Goal: Information Seeking & Learning: Check status

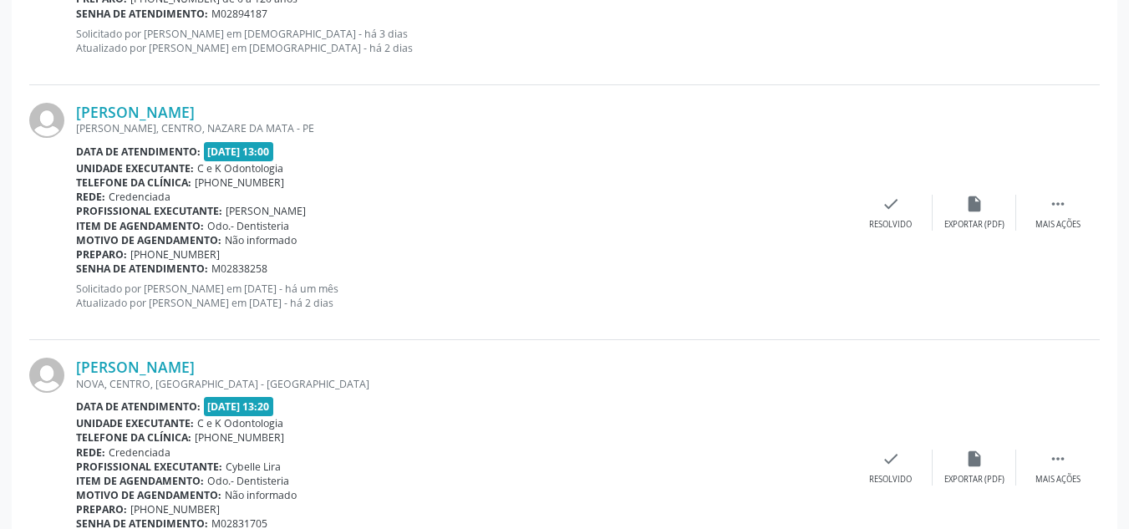
scroll to position [3876, 0]
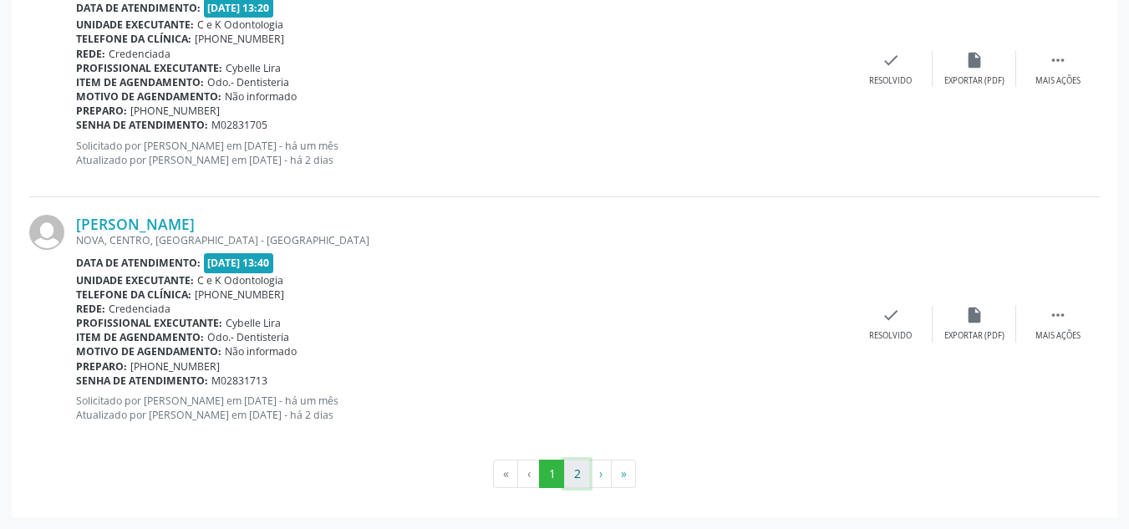
click at [572, 471] on button "2" at bounding box center [577, 473] width 26 height 28
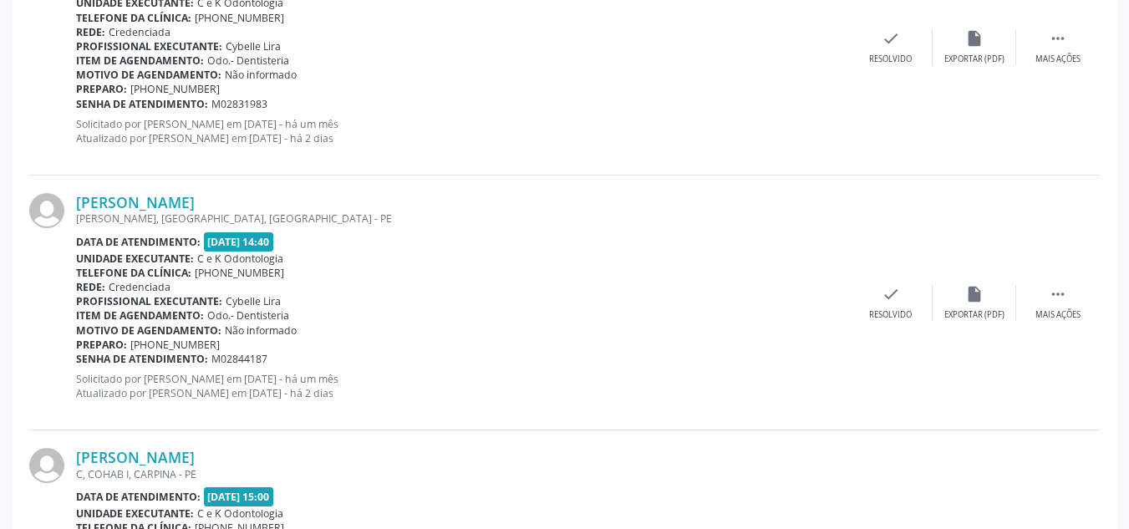
scroll to position [1013, 0]
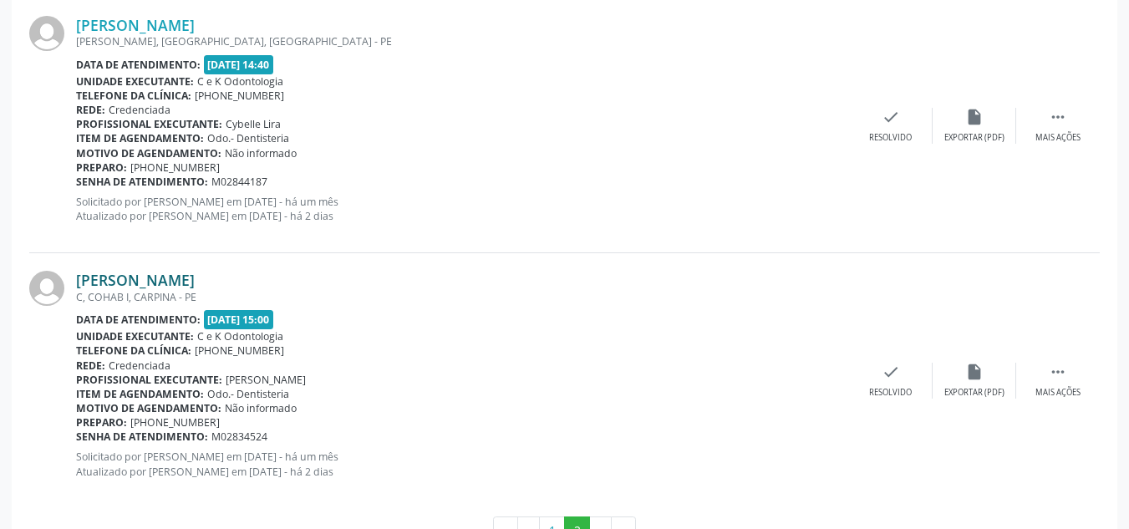
click at [126, 282] on link "[PERSON_NAME]" at bounding box center [135, 280] width 119 height 18
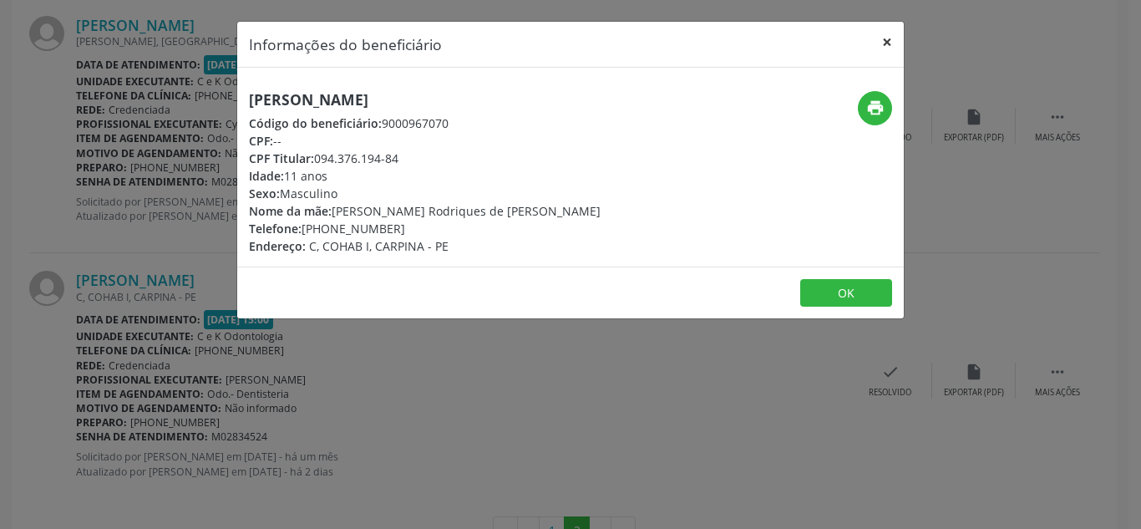
click at [890, 44] on button "×" at bounding box center [886, 42] width 33 height 41
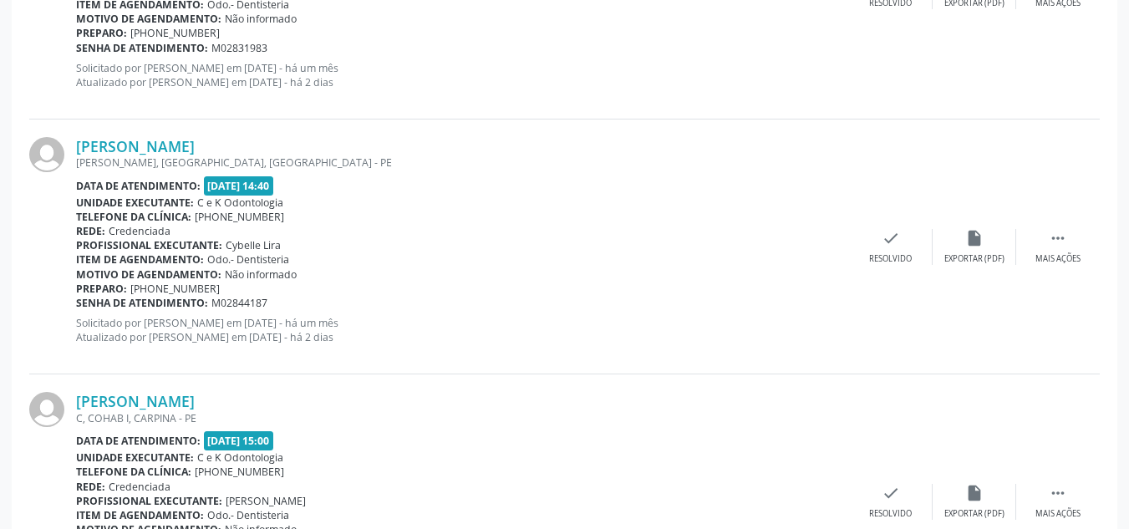
scroll to position [1069, 0]
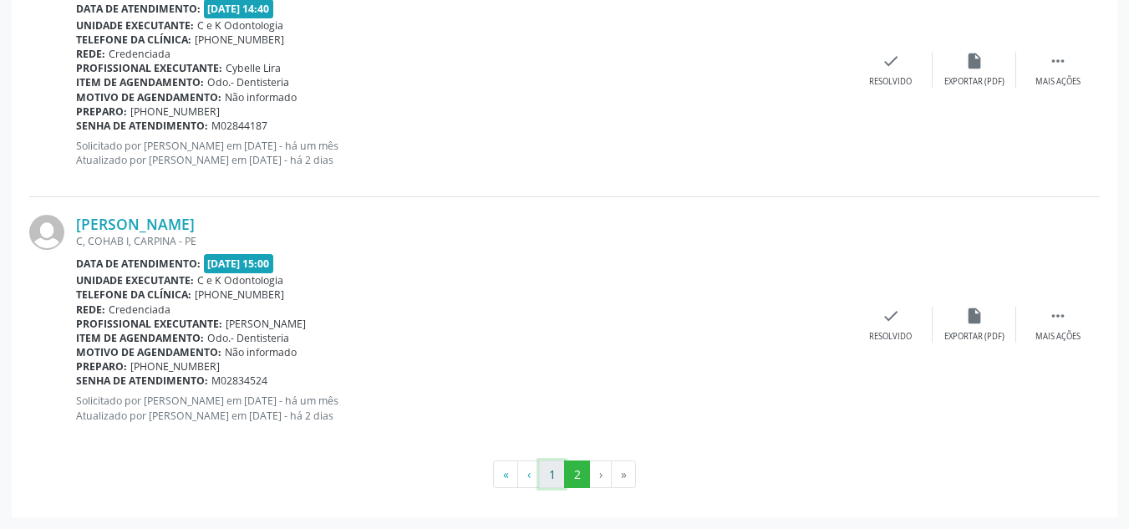
click at [551, 469] on button "1" at bounding box center [552, 474] width 26 height 28
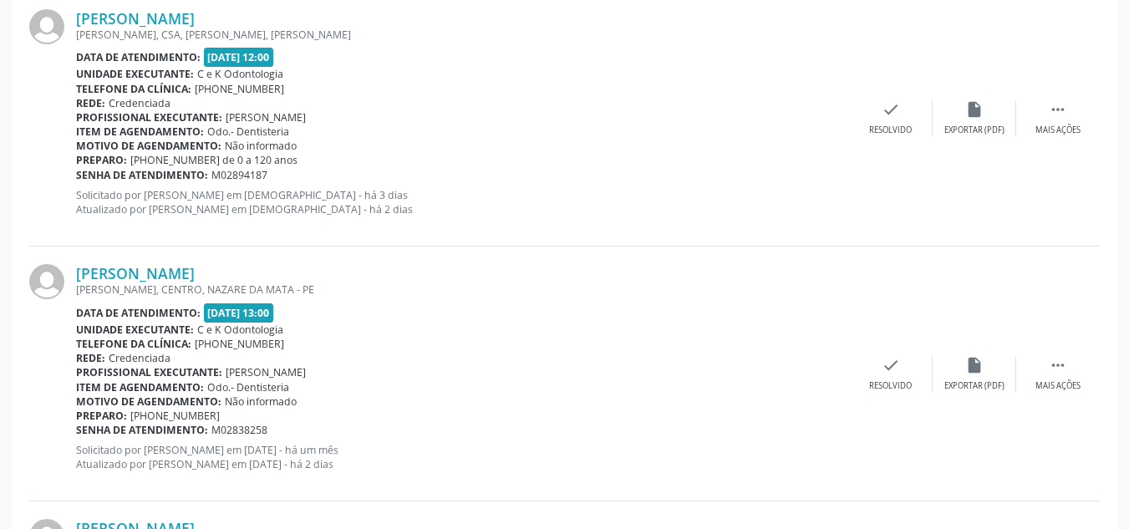
scroll to position [3876, 0]
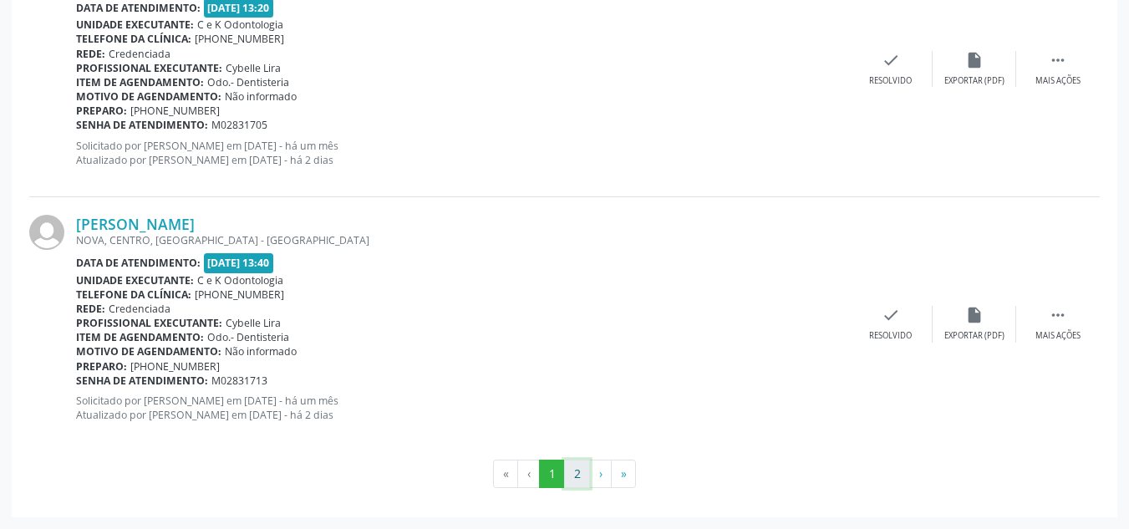
click at [581, 474] on button "2" at bounding box center [577, 473] width 26 height 28
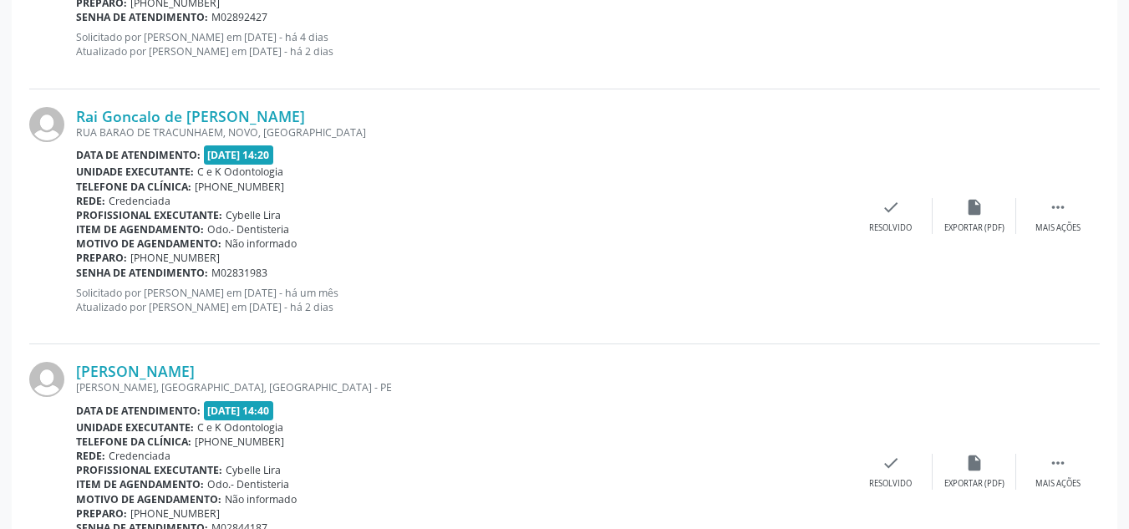
scroll to position [619, 0]
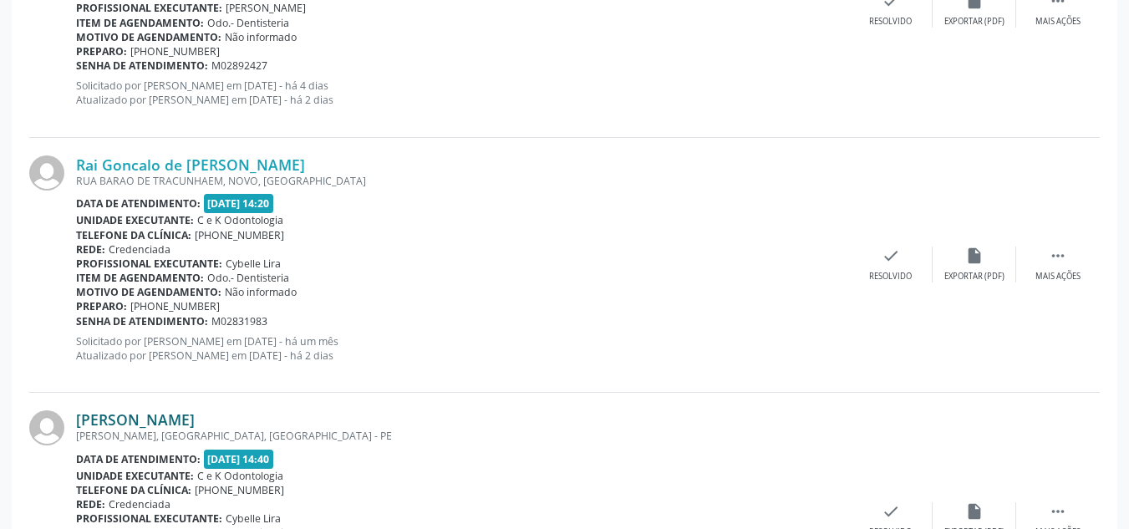
click at [195, 418] on link "[PERSON_NAME]" at bounding box center [135, 419] width 119 height 18
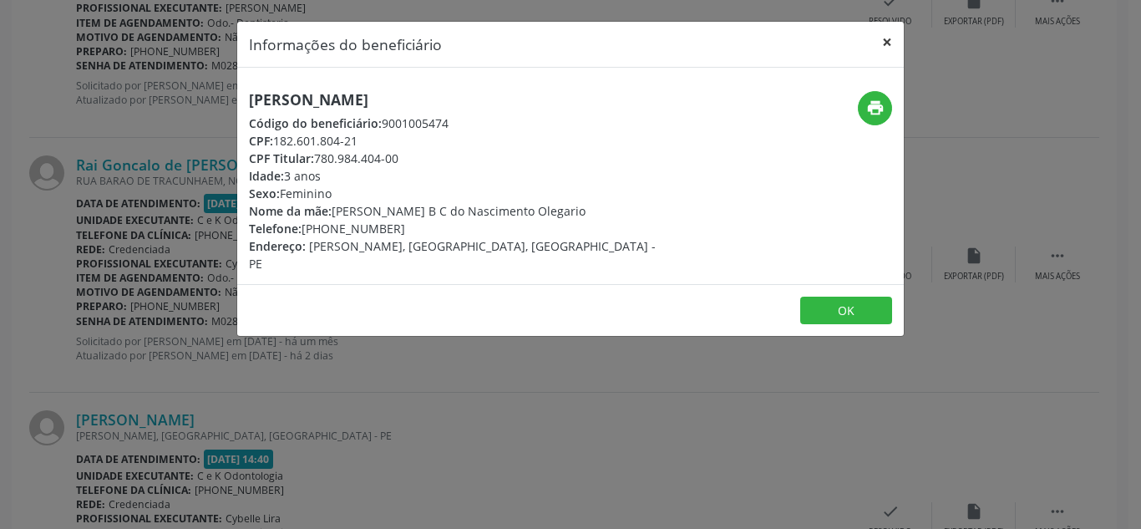
click at [885, 45] on button "×" at bounding box center [886, 42] width 33 height 41
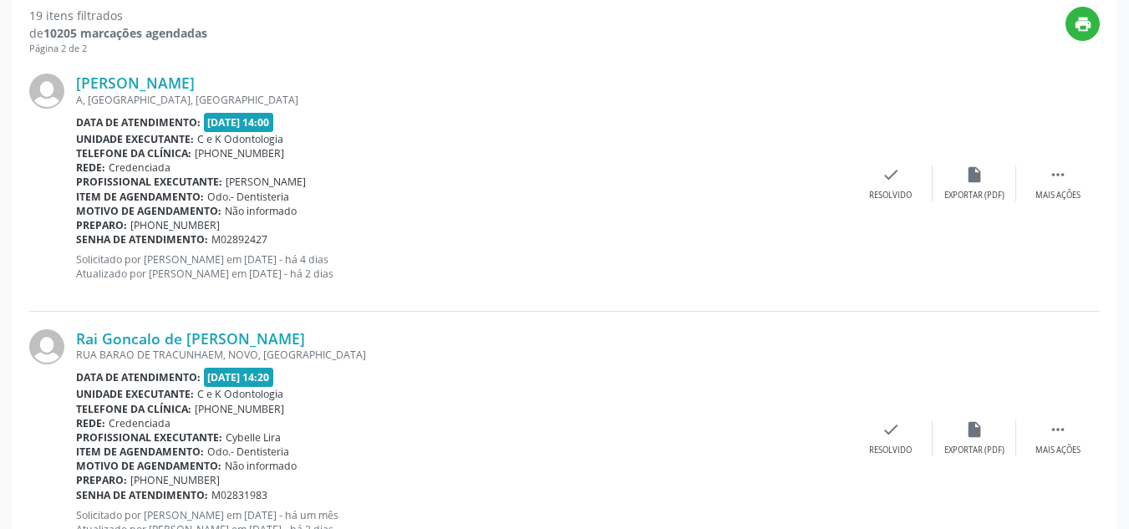
scroll to position [448, 0]
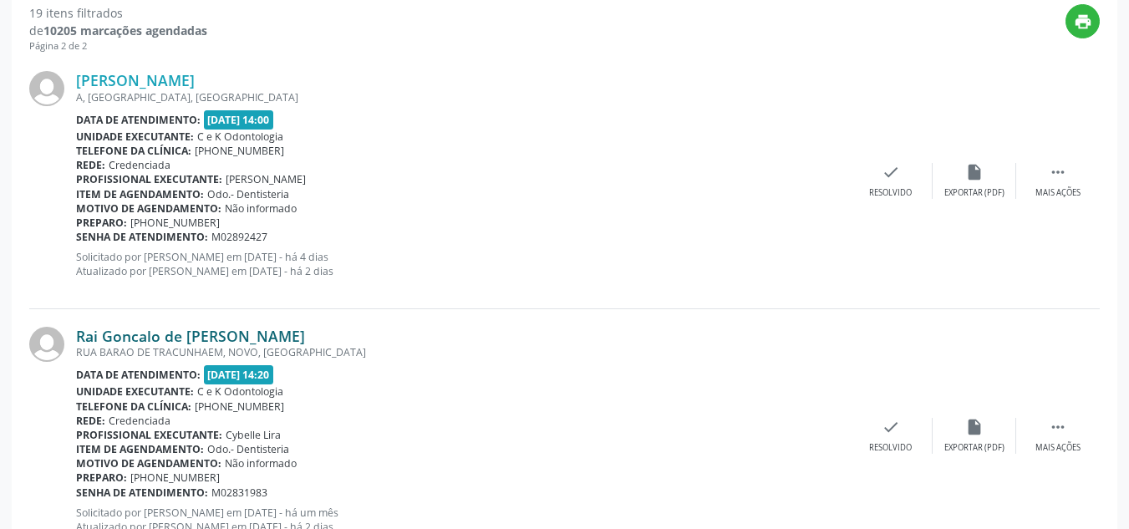
click at [192, 332] on link "Rai Goncalo de [PERSON_NAME]" at bounding box center [190, 336] width 229 height 18
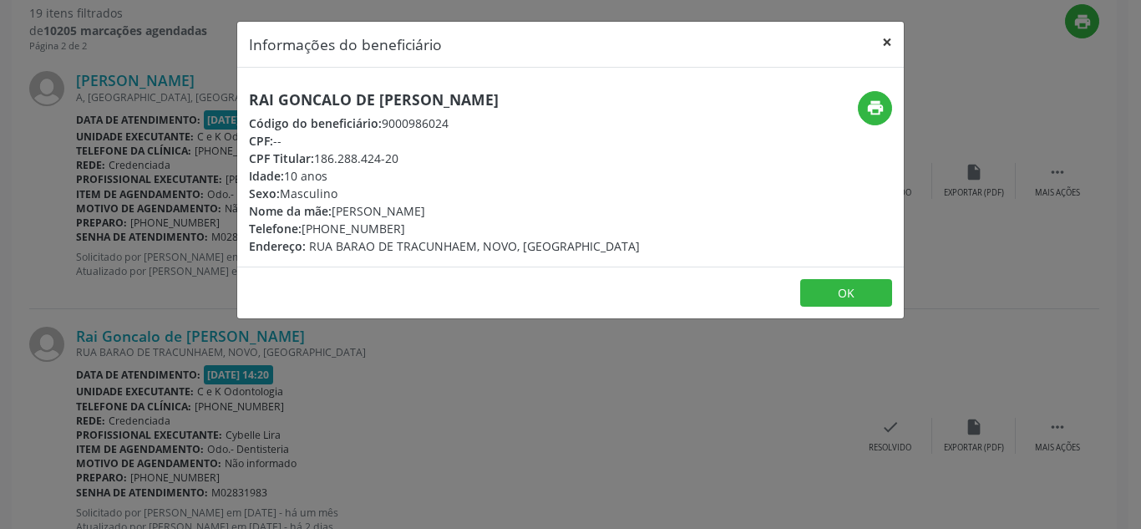
click at [882, 43] on button "×" at bounding box center [886, 42] width 33 height 41
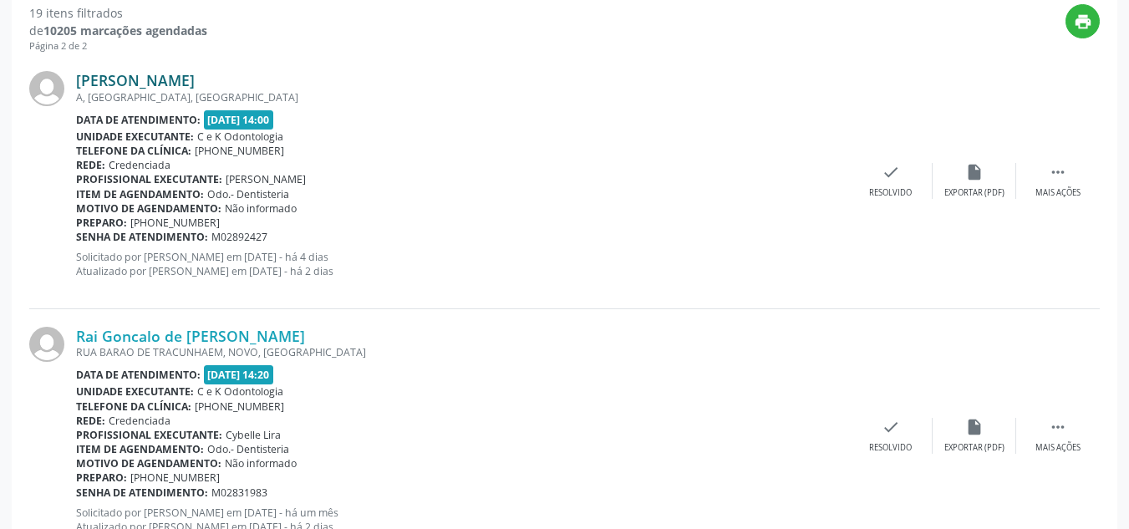
click at [125, 83] on link "[PERSON_NAME]" at bounding box center [135, 80] width 119 height 18
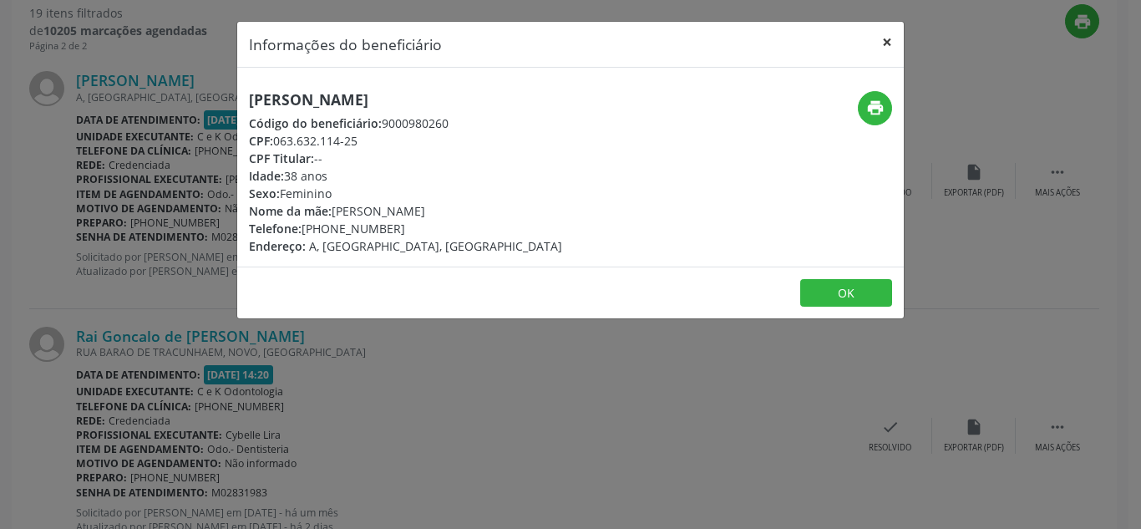
click at [887, 40] on button "×" at bounding box center [886, 42] width 33 height 41
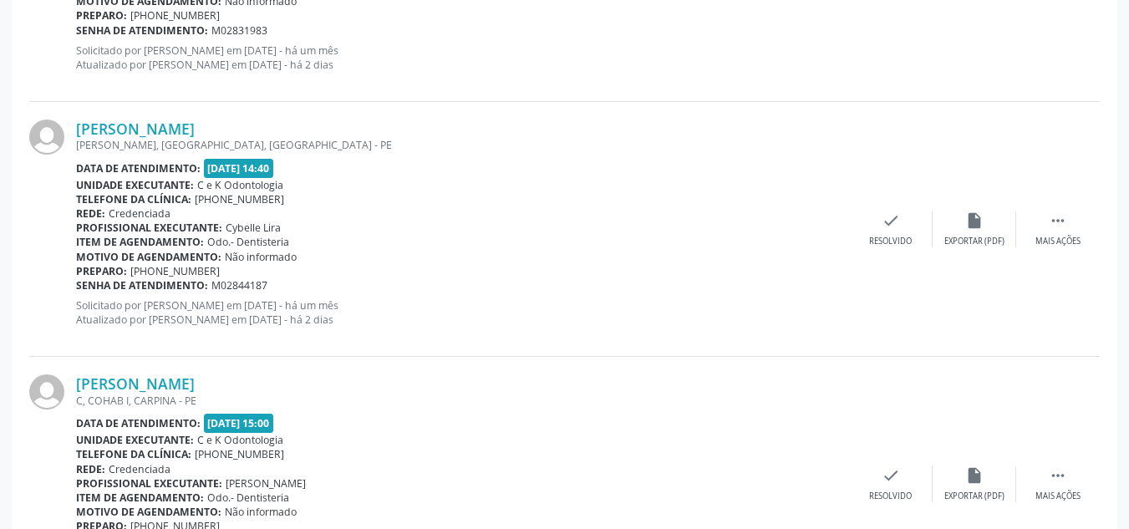
scroll to position [1069, 0]
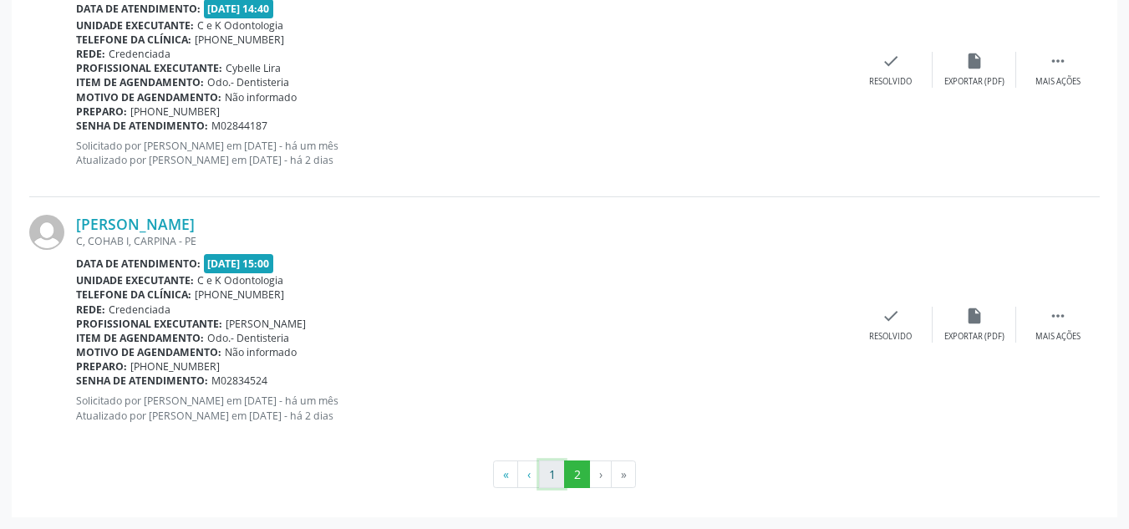
click at [548, 473] on button "1" at bounding box center [552, 474] width 26 height 28
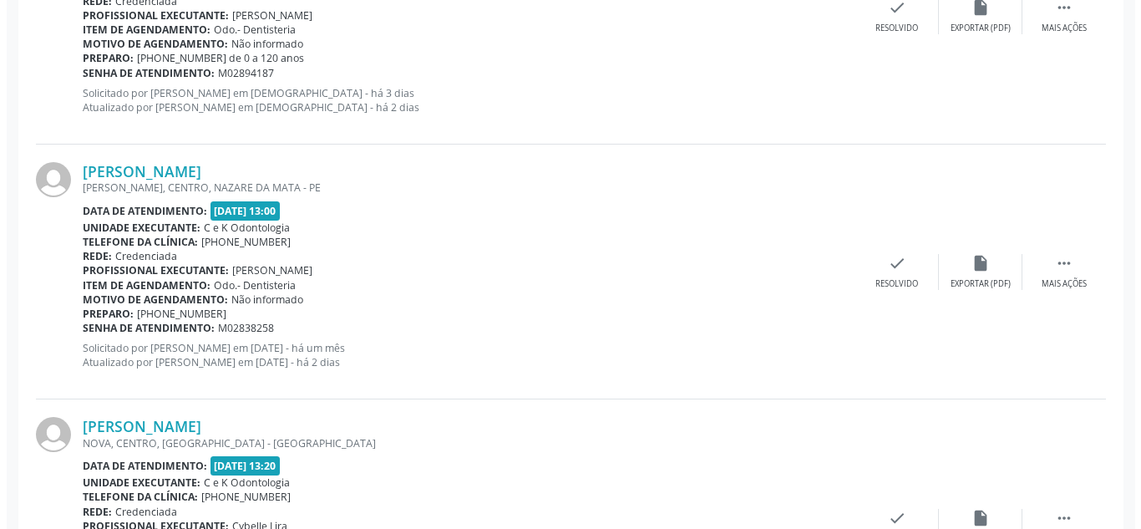
scroll to position [3574, 0]
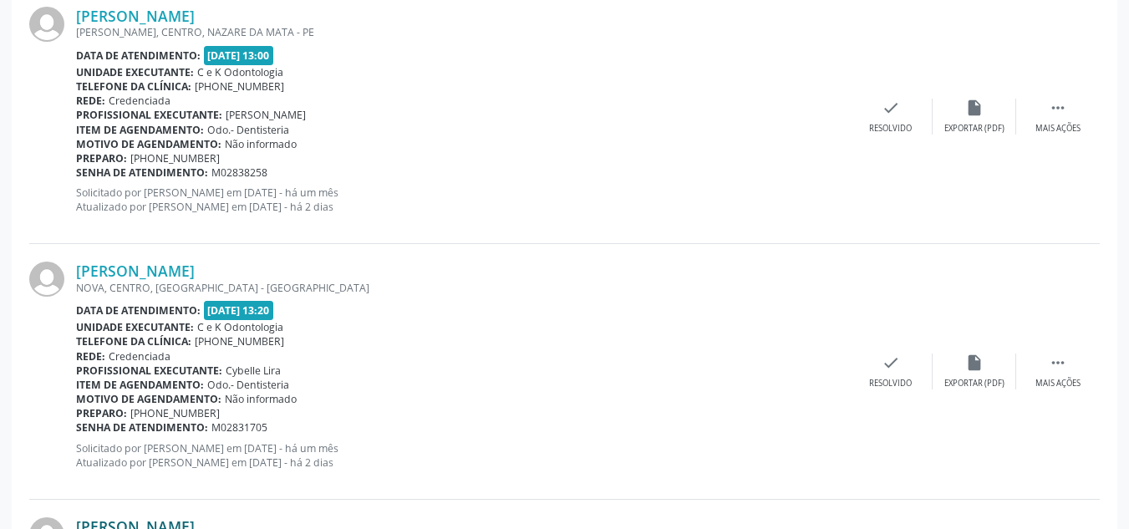
click at [168, 520] on link "[PERSON_NAME]" at bounding box center [135, 526] width 119 height 18
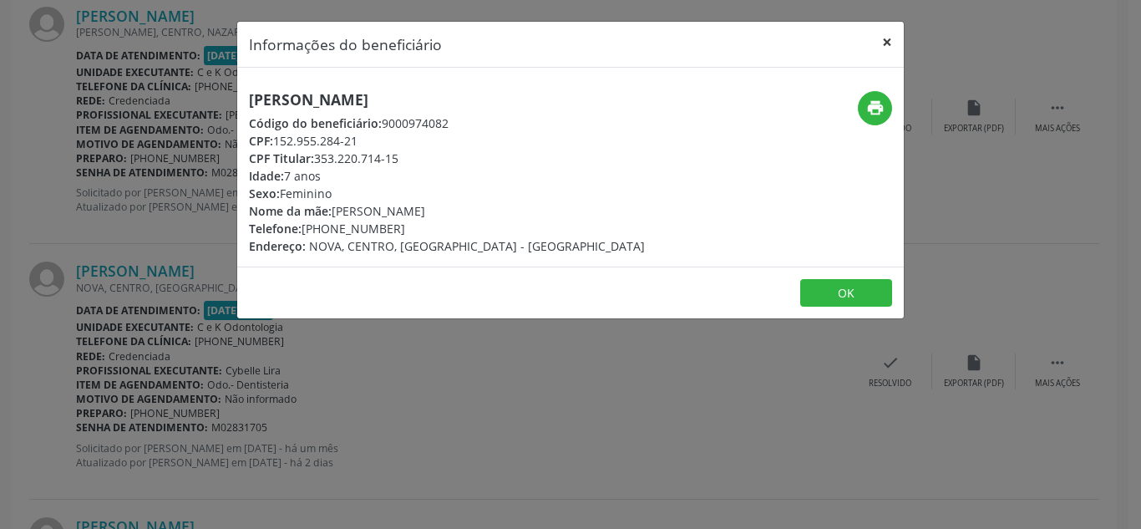
click at [890, 43] on button "×" at bounding box center [886, 42] width 33 height 41
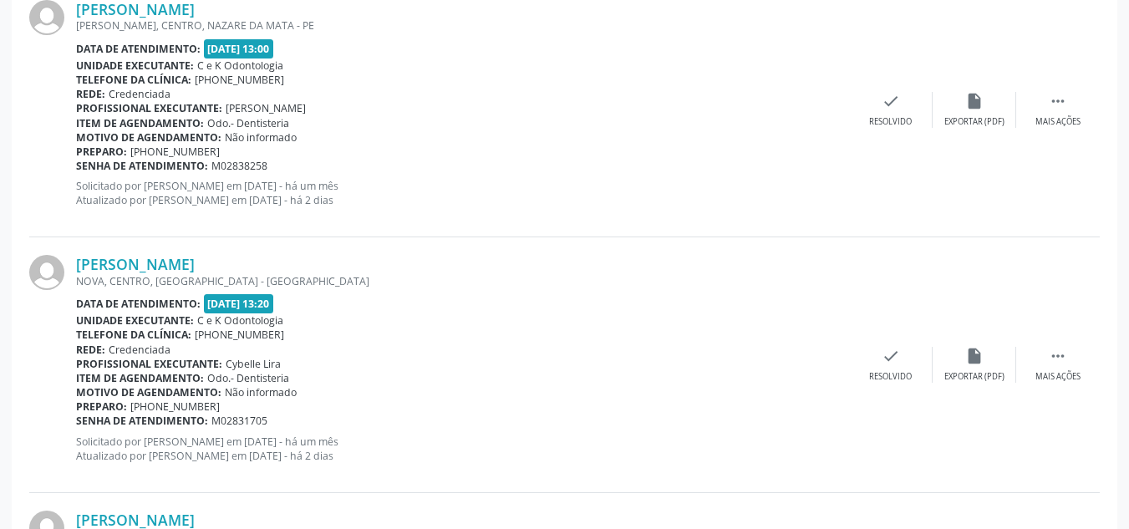
scroll to position [3876, 0]
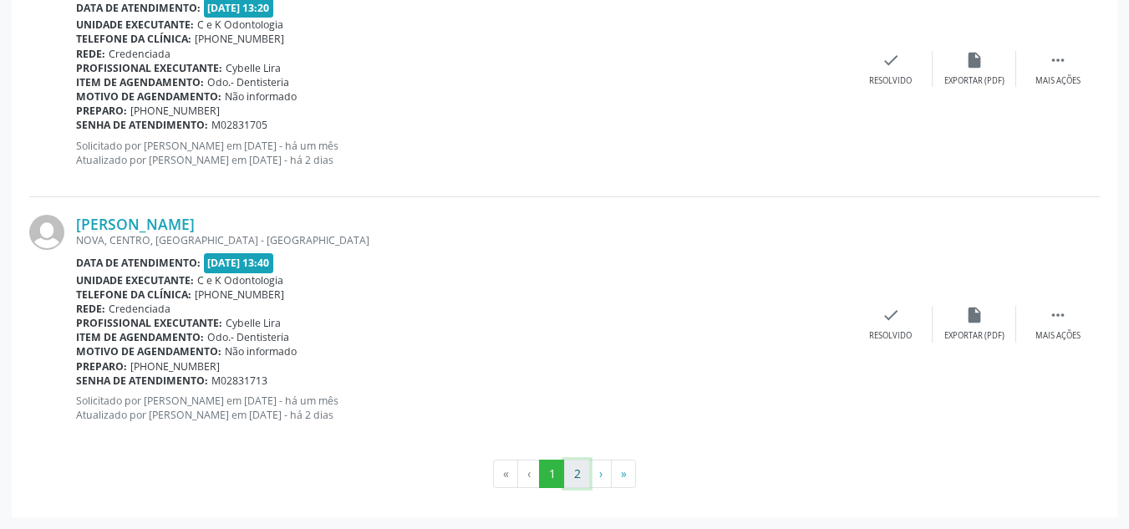
click at [581, 475] on button "2" at bounding box center [577, 473] width 26 height 28
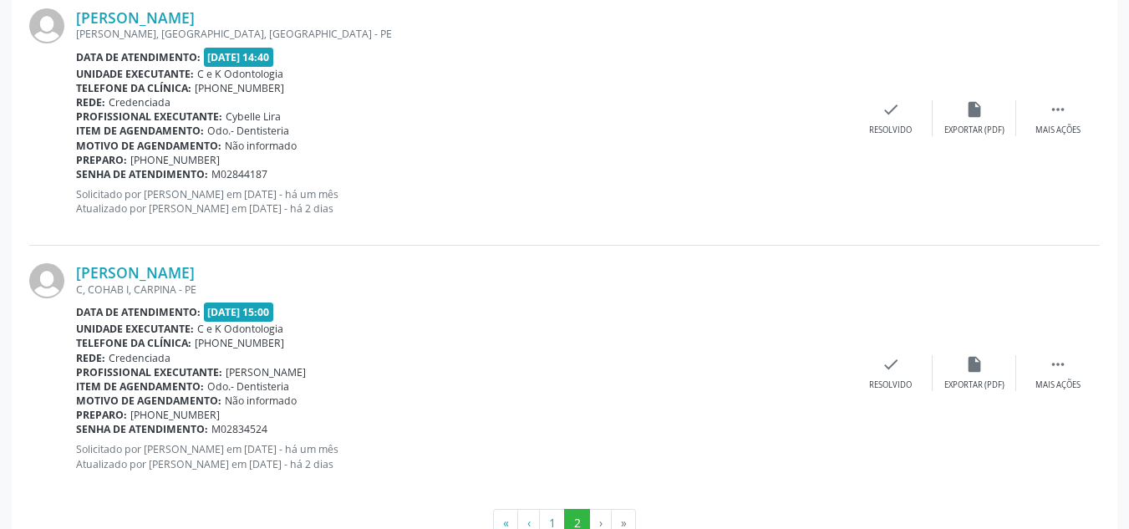
scroll to position [1069, 0]
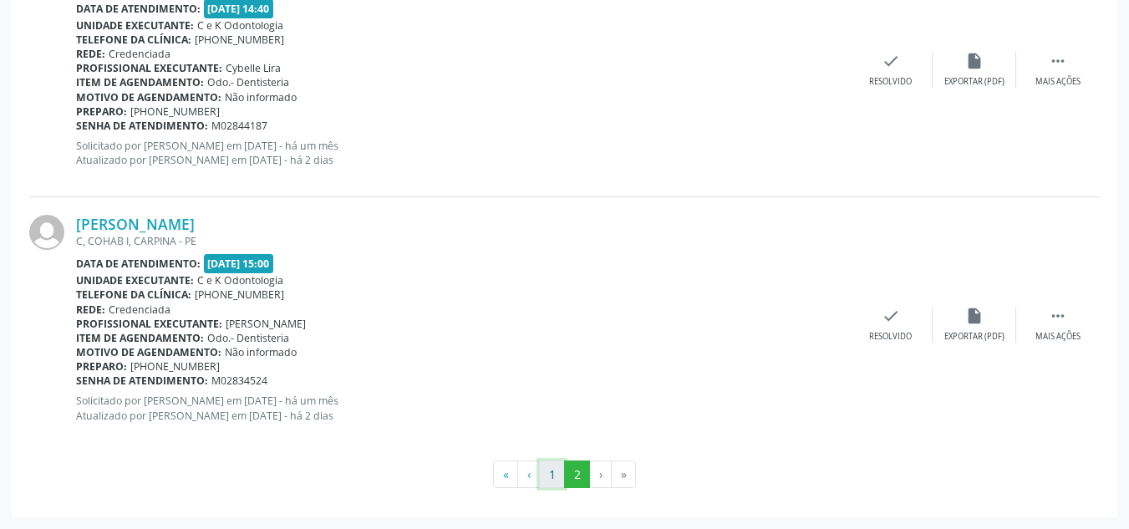
click at [546, 474] on button "1" at bounding box center [552, 474] width 26 height 28
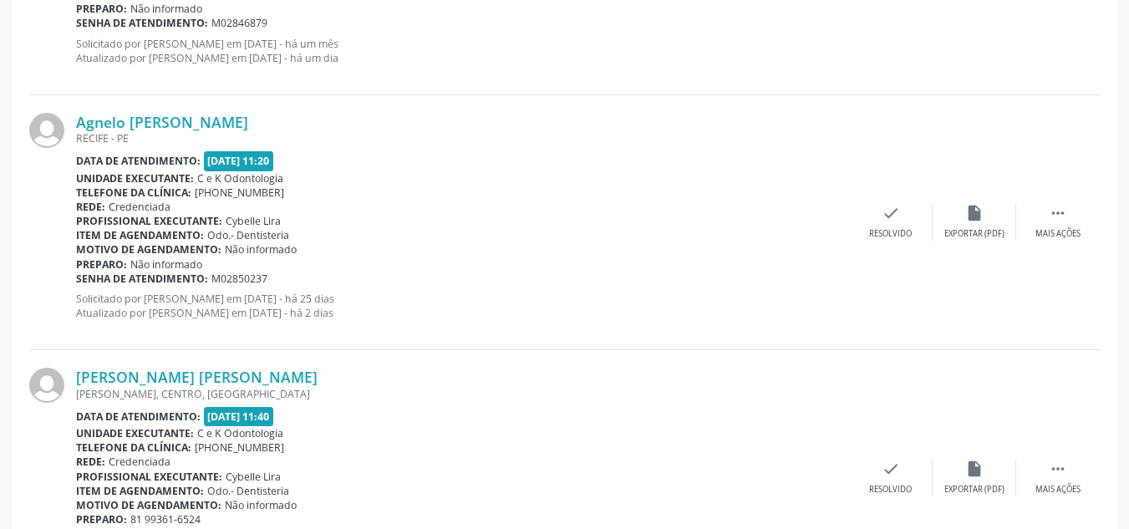
scroll to position [2584, 0]
